Goal: Use online tool/utility: Utilize a website feature to perform a specific function

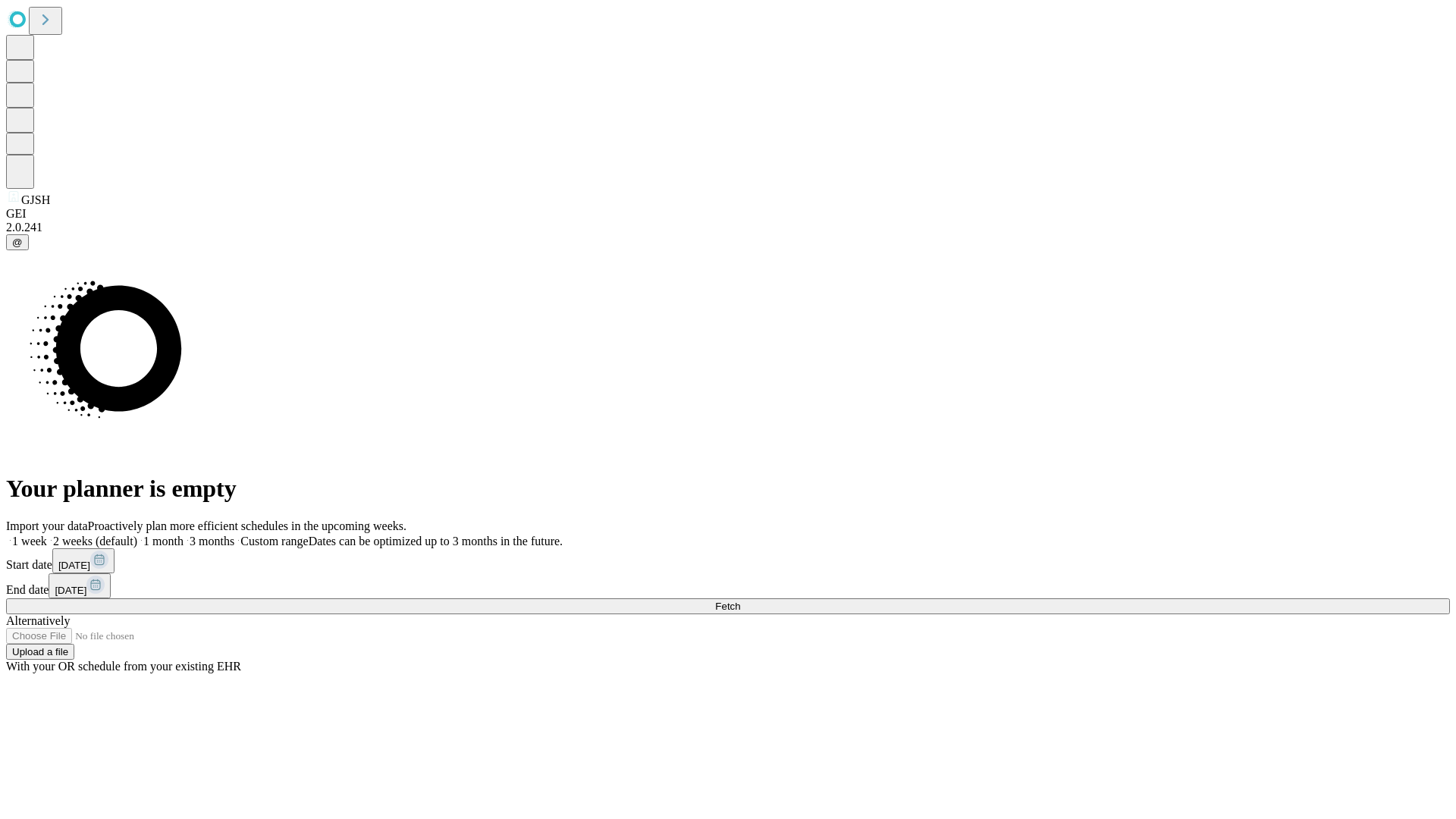
click at [740, 601] on span "Fetch" at bounding box center [728, 606] width 25 height 11
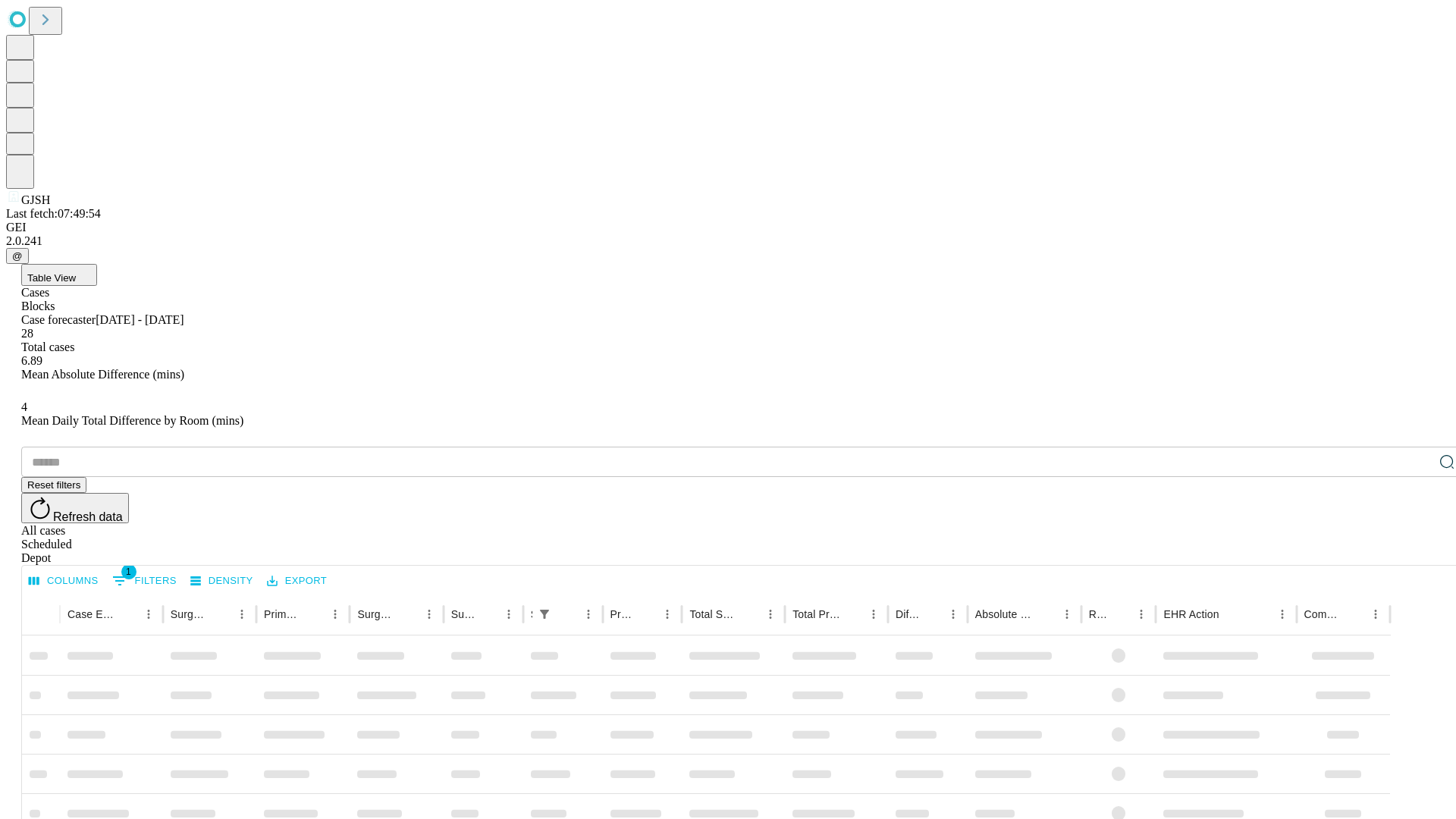
click at [76, 272] on span "Table View" at bounding box center [51, 278] width 48 height 11
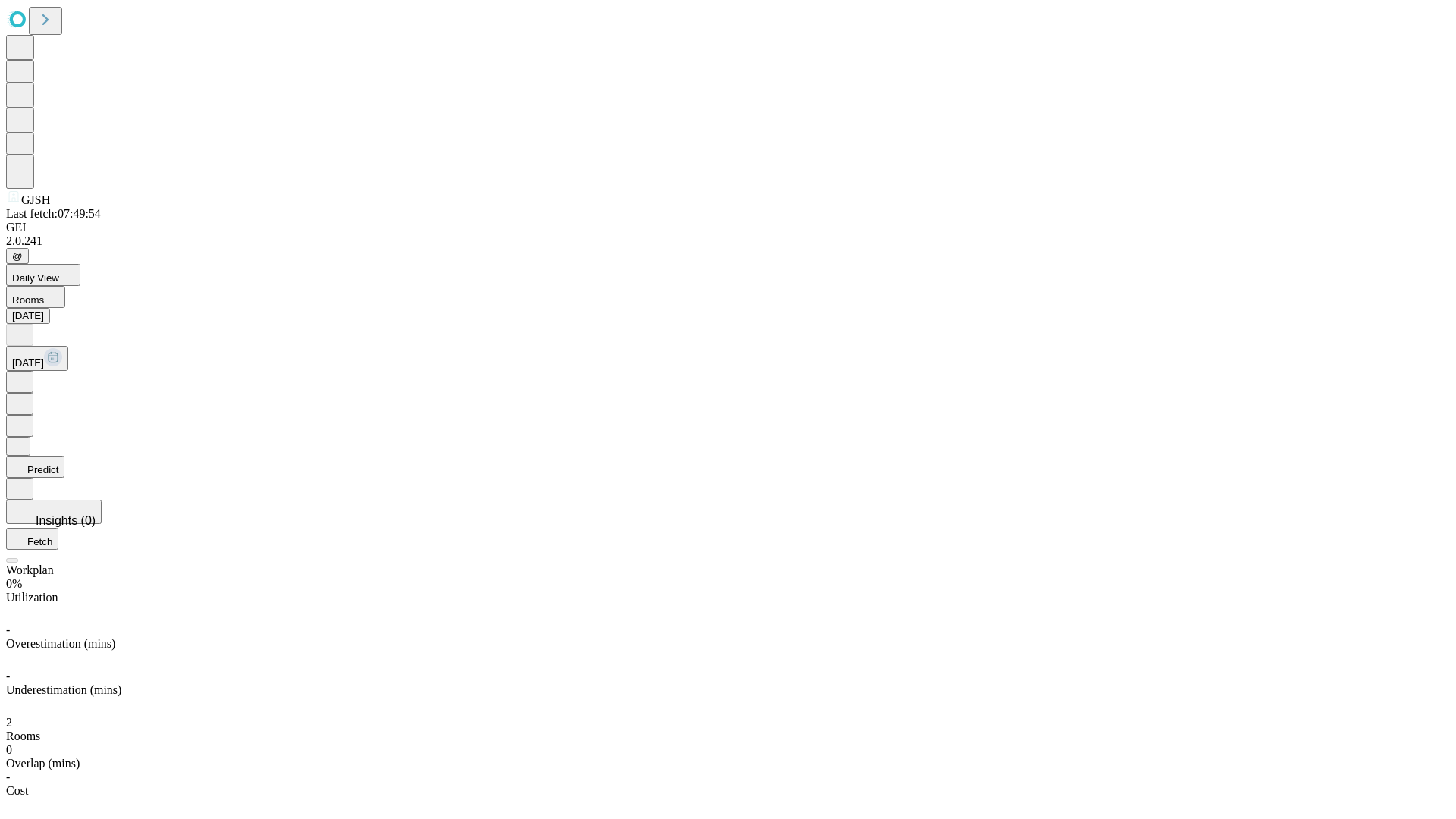
click at [64, 456] on button "Predict" at bounding box center [35, 467] width 58 height 22
